Goal: Transaction & Acquisition: Purchase product/service

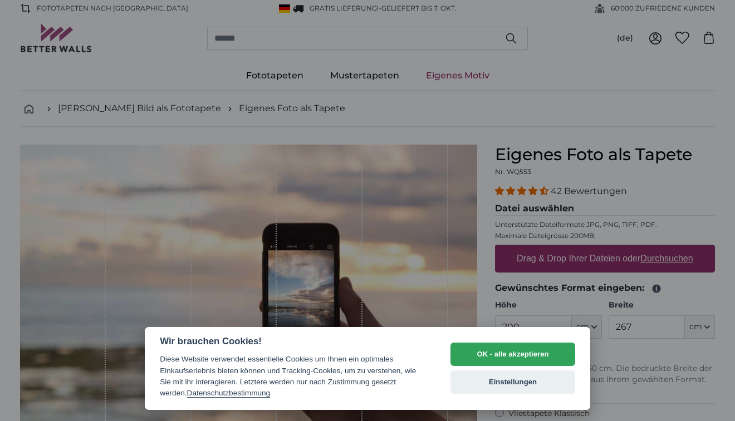
select select "**"
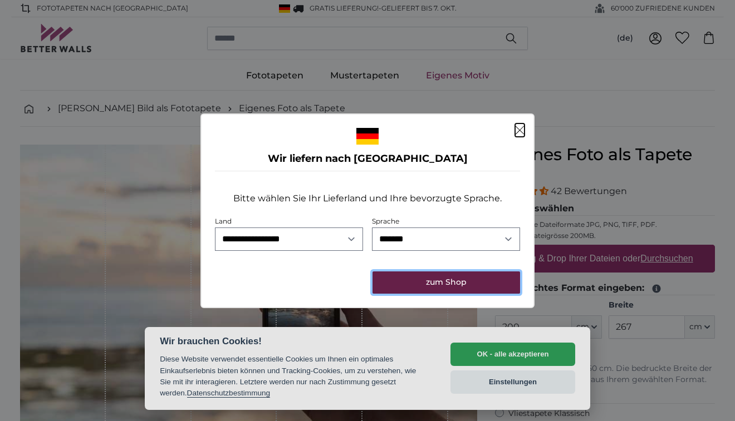
click at [428, 279] on button "zum Shop" at bounding box center [446, 283] width 148 height 22
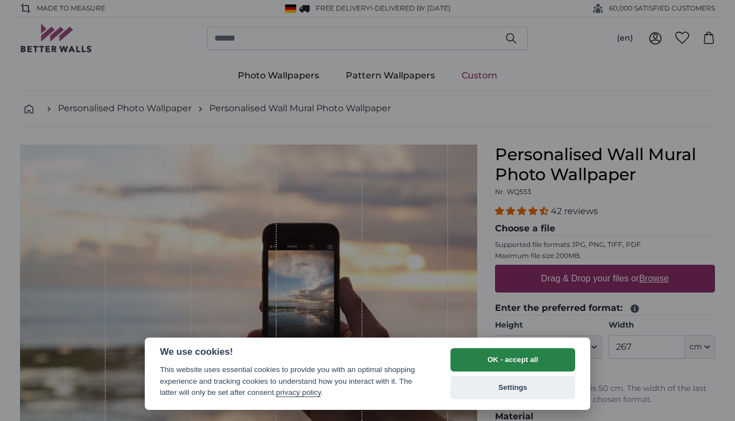
click at [483, 357] on button "OK - accept all" at bounding box center [512, 359] width 125 height 23
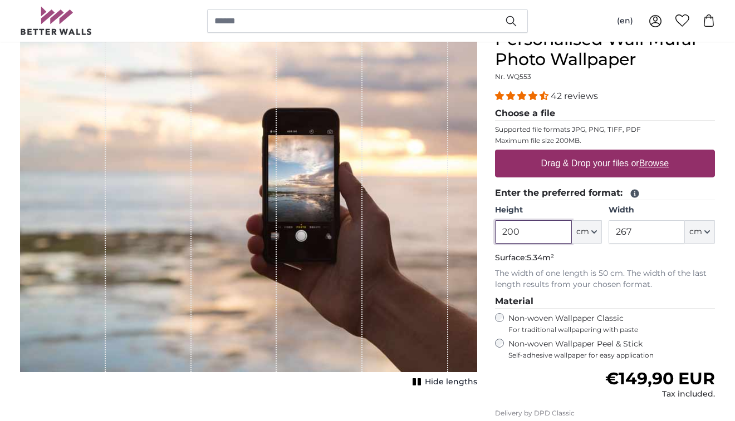
scroll to position [116, 0]
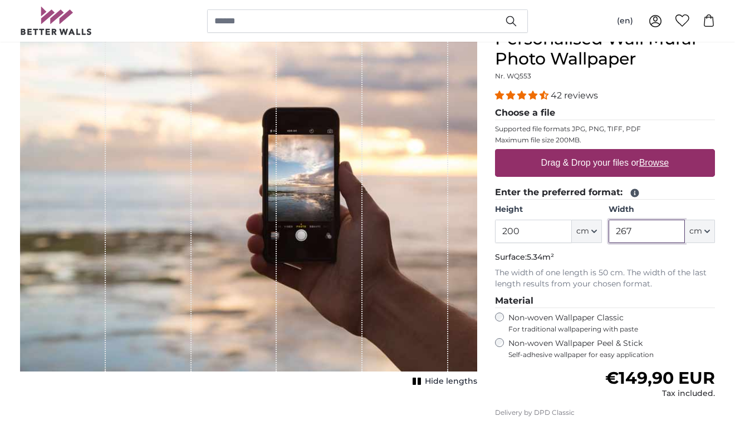
drag, startPoint x: 664, startPoint y: 227, endPoint x: 600, endPoint y: 229, distance: 64.1
click at [600, 229] on div "Height 200 ft cm Centimeter (cm) Inches (inch) Feet (ft. in.) Width 267 ft cm C…" at bounding box center [605, 223] width 220 height 39
type input "83"
click at [498, 272] on p "The width of one length is 50 cm. The width of the last length results from you…" at bounding box center [605, 279] width 220 height 22
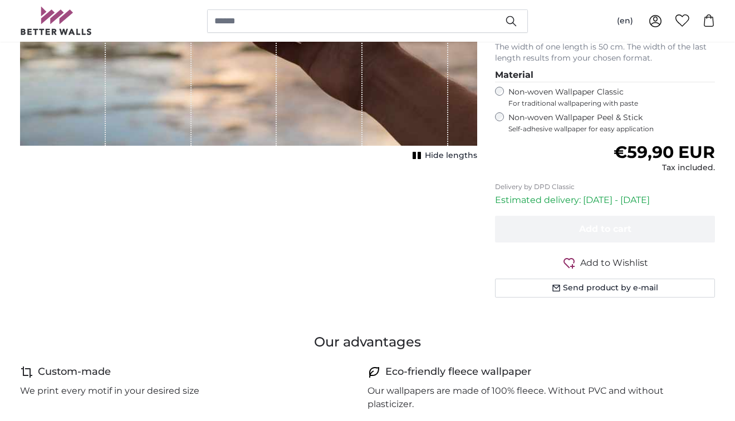
scroll to position [343, 0]
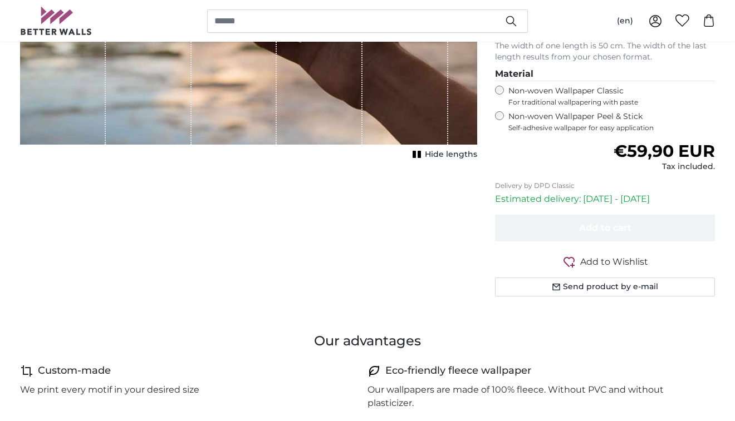
click at [400, 286] on div "Cancel Crop image Hide lengths" at bounding box center [248, 63] width 475 height 522
click at [516, 201] on p "Estimated delivery: 3 Oct - 7 Oct" at bounding box center [605, 199] width 220 height 13
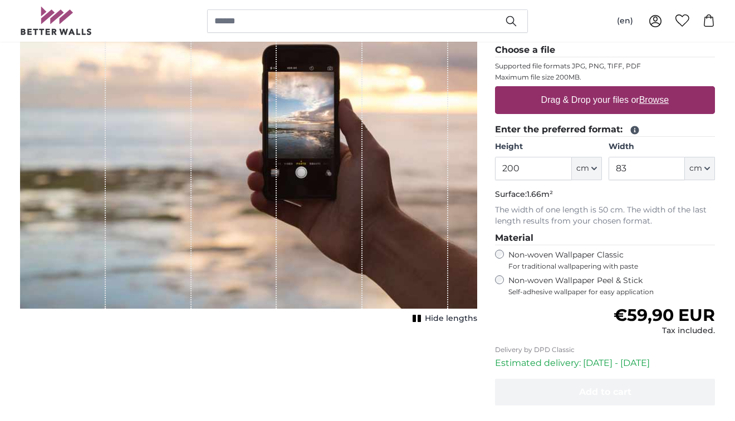
scroll to position [189, 0]
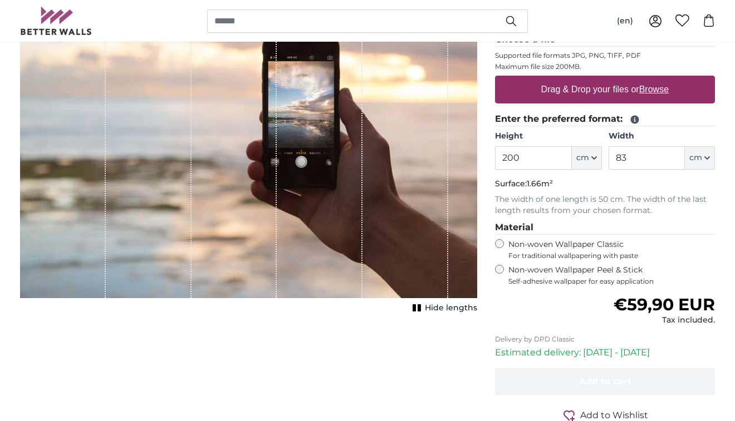
click at [478, 363] on div "Cancel Crop image Hide lengths" at bounding box center [248, 216] width 475 height 522
click at [553, 195] on p "The width of one length is 50 cm. The width of the last length results from you…" at bounding box center [605, 205] width 220 height 22
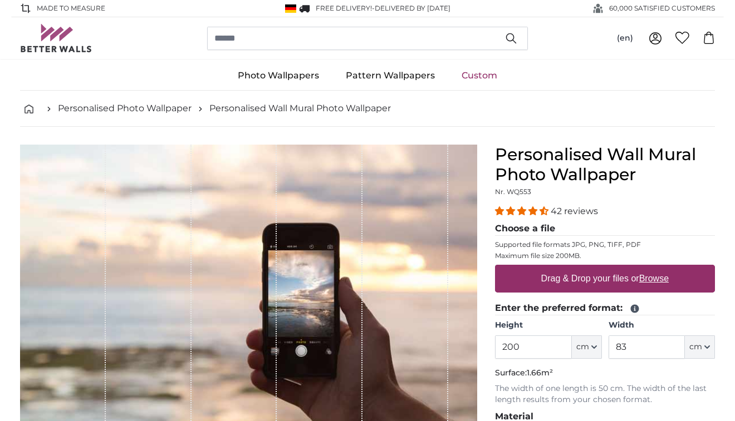
click at [551, 111] on ul "Personalised Photo Wallpaper Personalised Wall Mural Photo Wallpaper" at bounding box center [367, 108] width 695 height 13
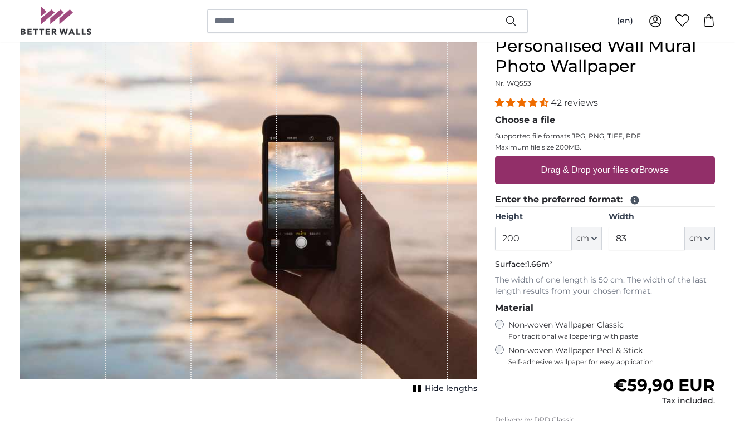
scroll to position [110, 0]
